Goal: Task Accomplishment & Management: Manage account settings

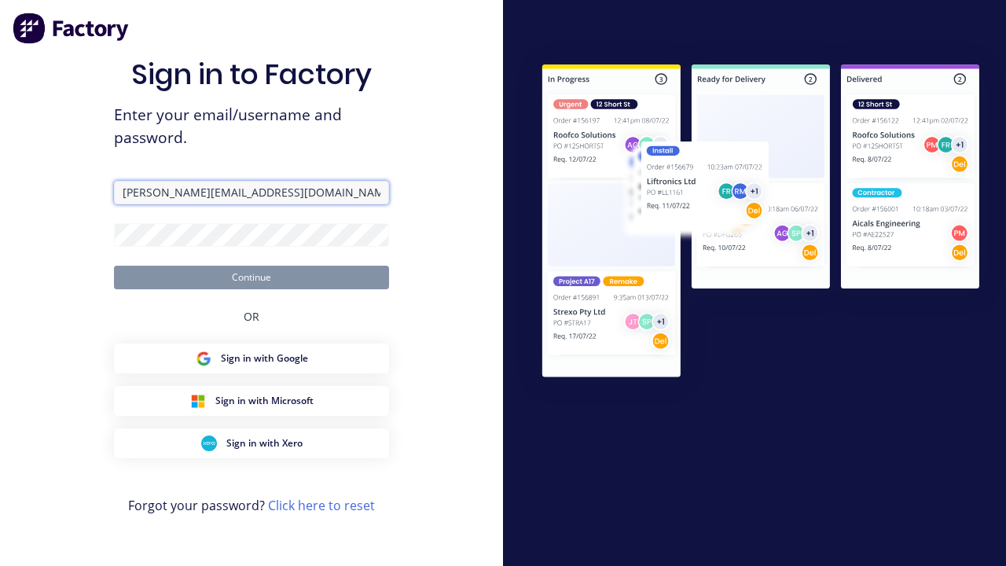
type input "harold+visualtest@factory.app"
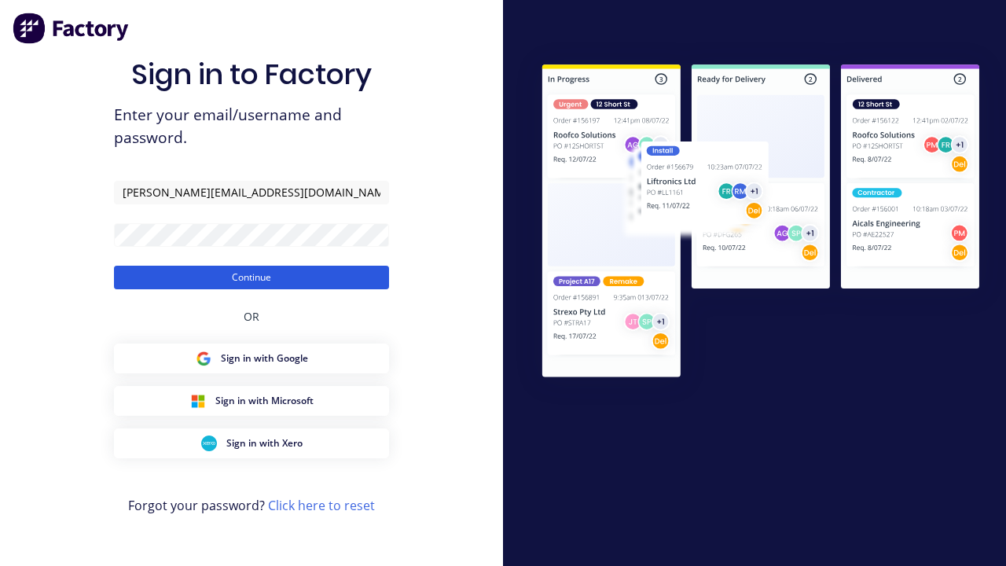
click at [252, 277] on button "Continue" at bounding box center [251, 278] width 275 height 24
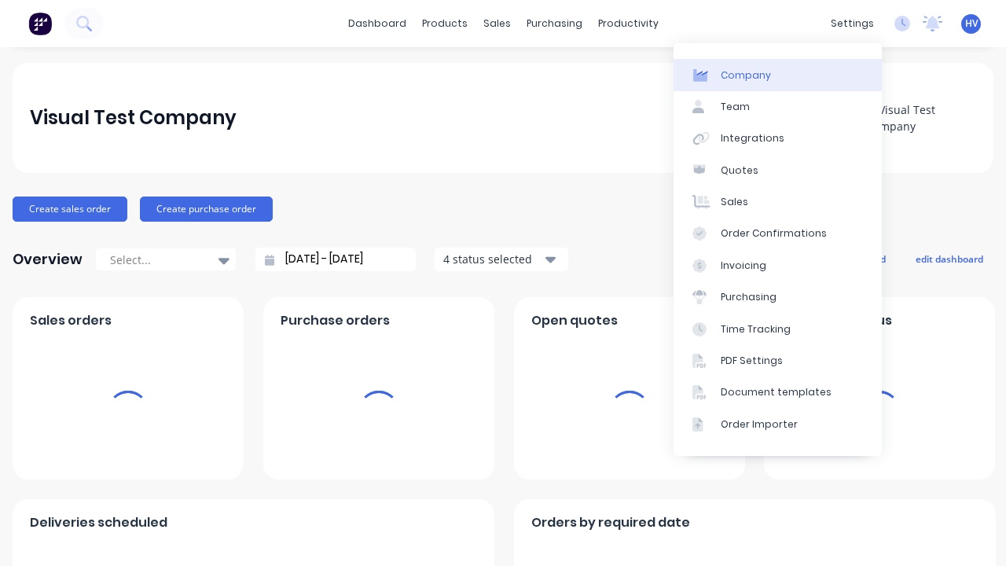
click at [777, 75] on link "Company" at bounding box center [778, 74] width 208 height 31
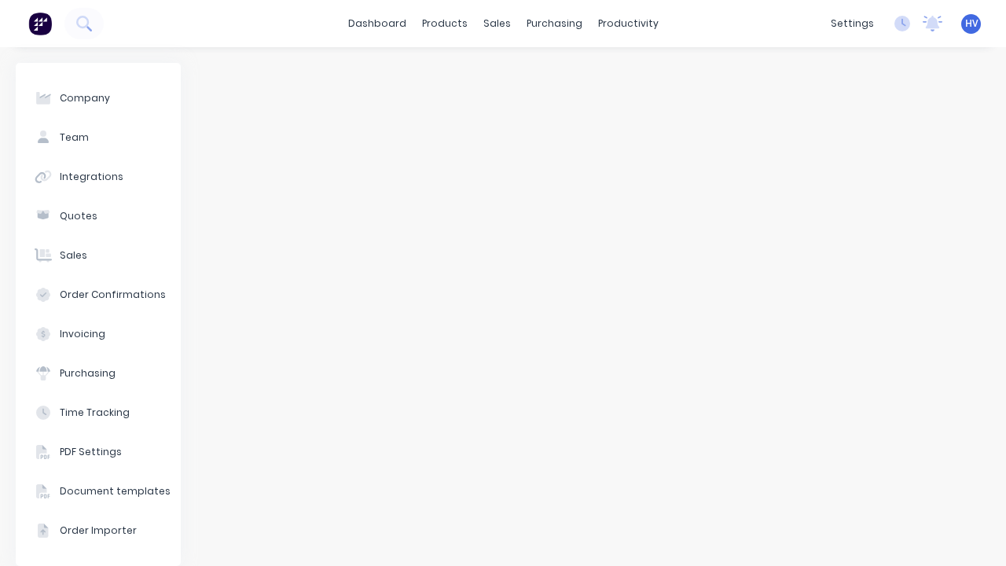
select select "AU"
